Goal: Participate in discussion: Engage in conversation with other users on a specific topic

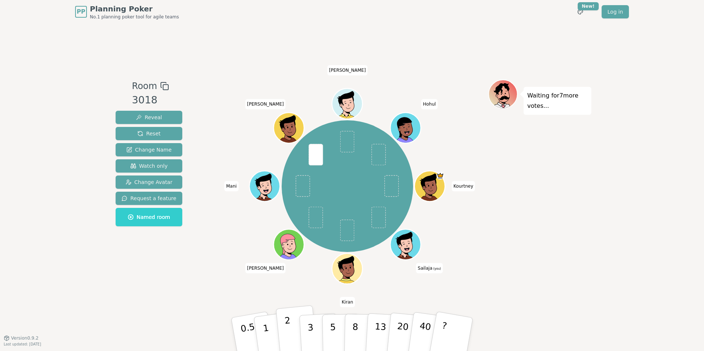
click at [285, 323] on button "2" at bounding box center [297, 335] width 42 height 59
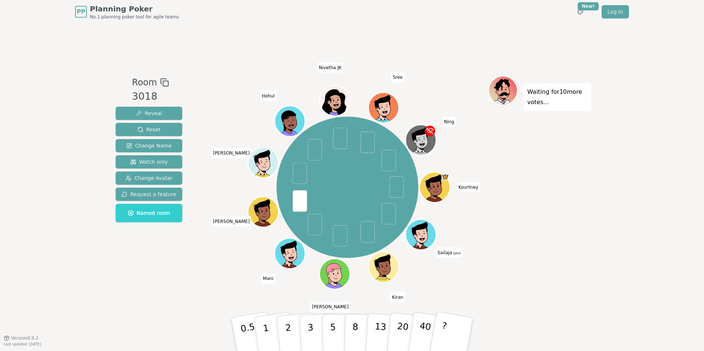
click at [184, 266] on div "Room 3018 Reveal Reset Change Name Watch only Change Avatar Request a feature N…" at bounding box center [352, 181] width 479 height 210
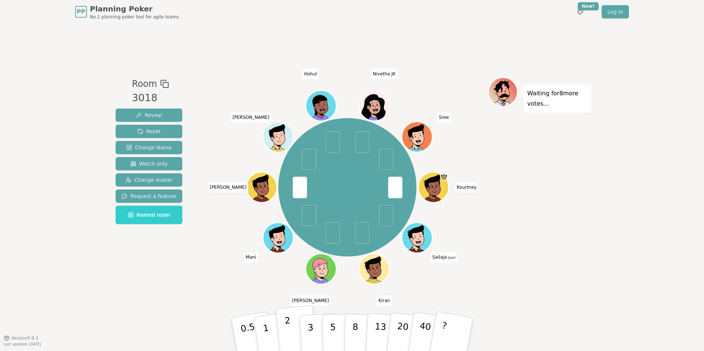
click at [296, 323] on button "2" at bounding box center [297, 335] width 42 height 59
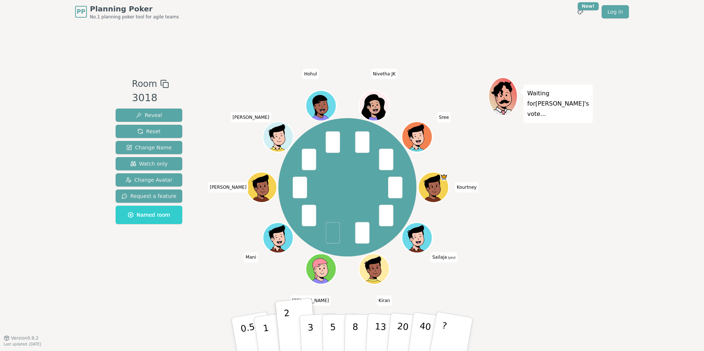
click at [158, 280] on div "Room 3018 Reveal Reset Change Name Watch only Change Avatar Request a feature N…" at bounding box center [149, 180] width 73 height 207
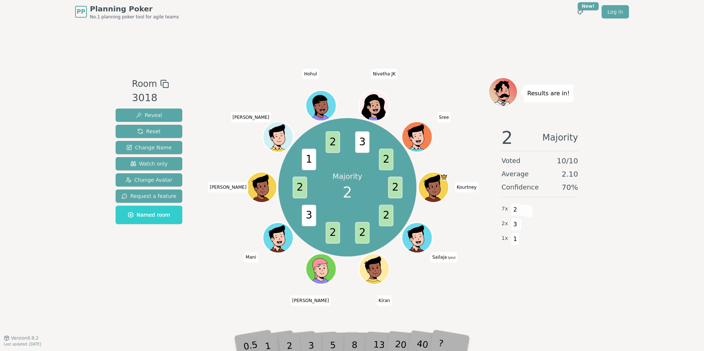
click at [176, 268] on div "Room 3018 Reveal Reset Change Name Watch only Change Avatar Request a feature N…" at bounding box center [149, 180] width 73 height 207
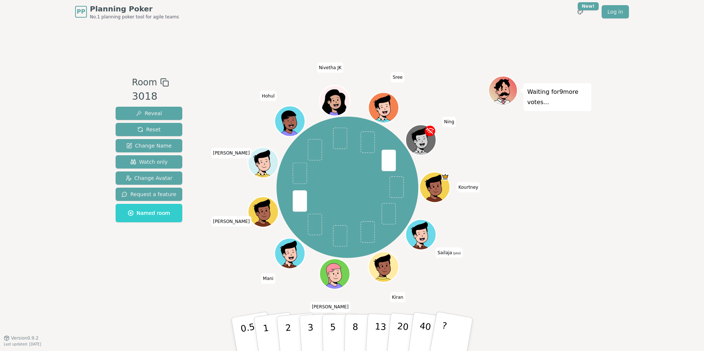
click at [167, 293] on div "Room 3018 Reveal Reset Change Name Watch only Change Avatar Request a feature N…" at bounding box center [352, 181] width 479 height 315
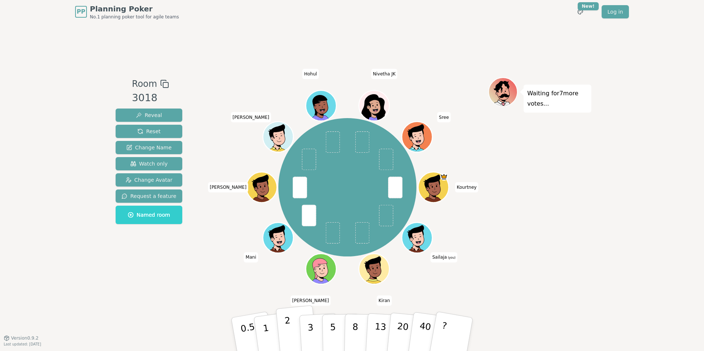
click at [289, 323] on p "2" at bounding box center [289, 336] width 10 height 40
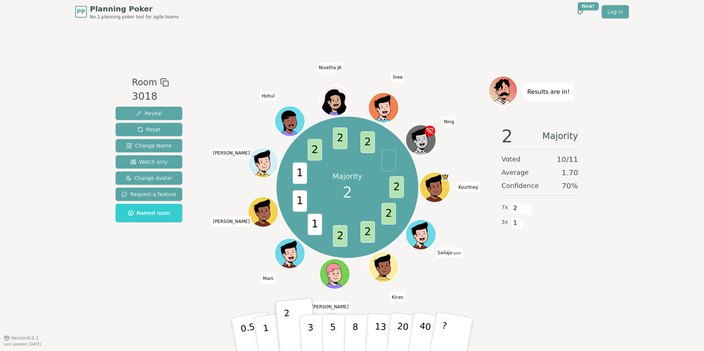
click at [220, 273] on div "Majority 2 2 2 2 2 1 1 1 2 2 2 [PERSON_NAME] (you) [PERSON_NAME] [PERSON_NAME] …" at bounding box center [348, 187] width 282 height 197
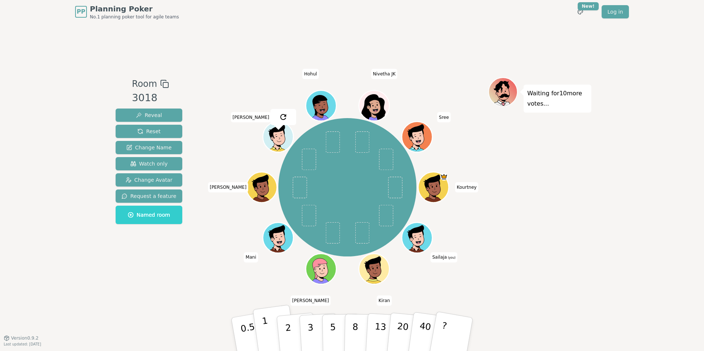
click at [263, 323] on p "1" at bounding box center [266, 336] width 11 height 40
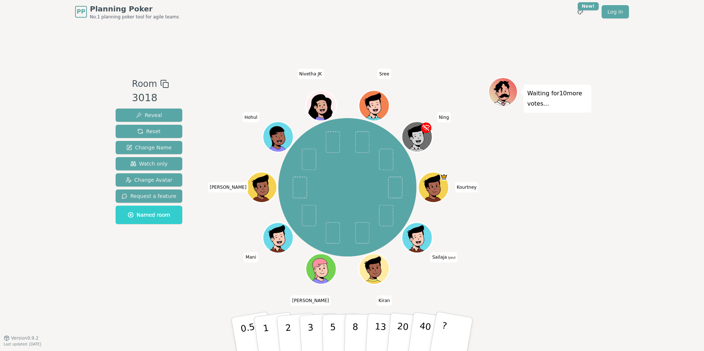
click at [69, 221] on div "PP Planning Poker No.1 planning poker tool for agile teams Toggle theme New! Lo…" at bounding box center [352, 175] width 704 height 351
